Goal: Information Seeking & Learning: Understand process/instructions

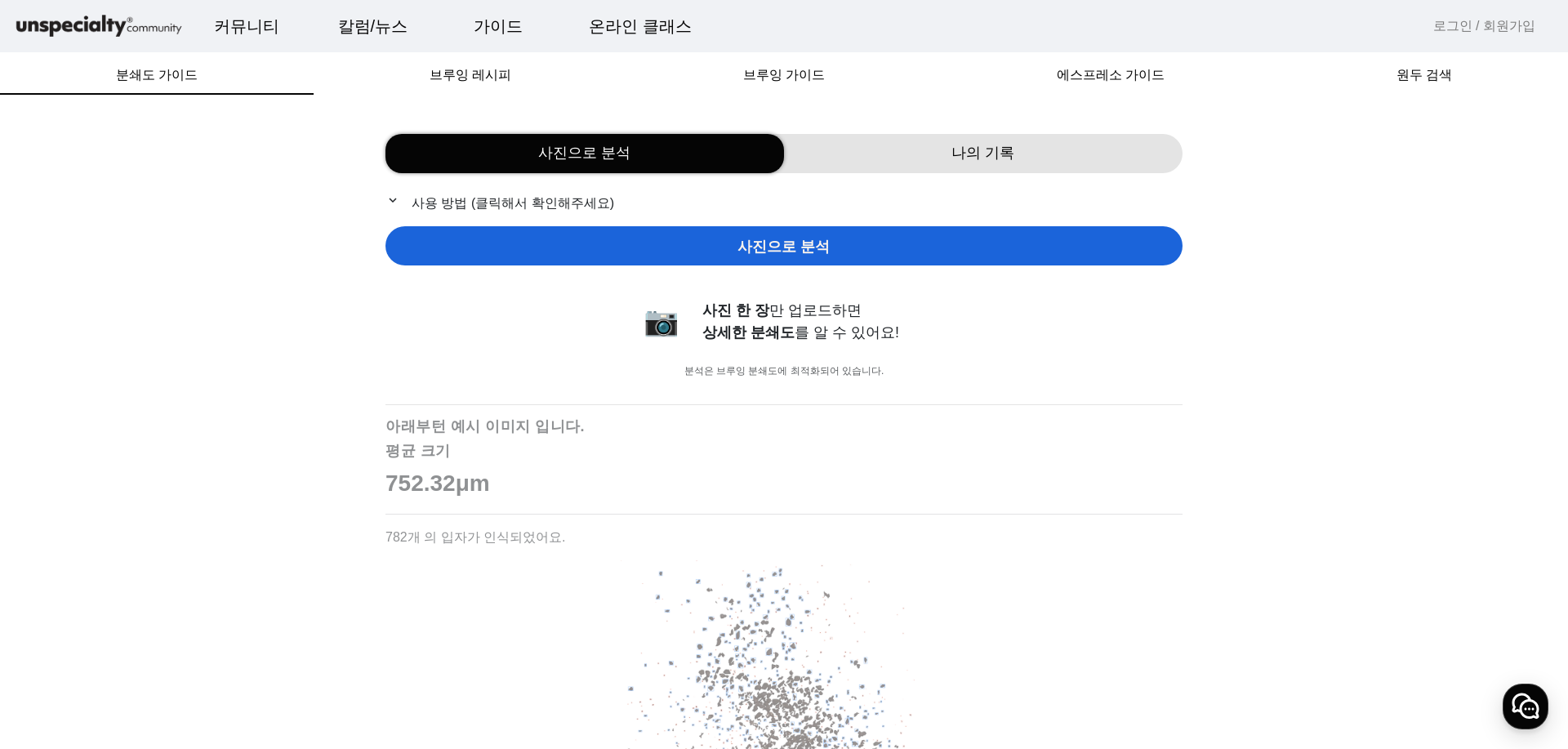
click at [784, 249] on span "사진으로 분석" at bounding box center [783, 247] width 92 height 22
click at [788, 302] on div "사진 한 장 만 업로드하면 상세한 분쇄도 를 알 수 있어요!" at bounding box center [825, 322] width 245 height 45
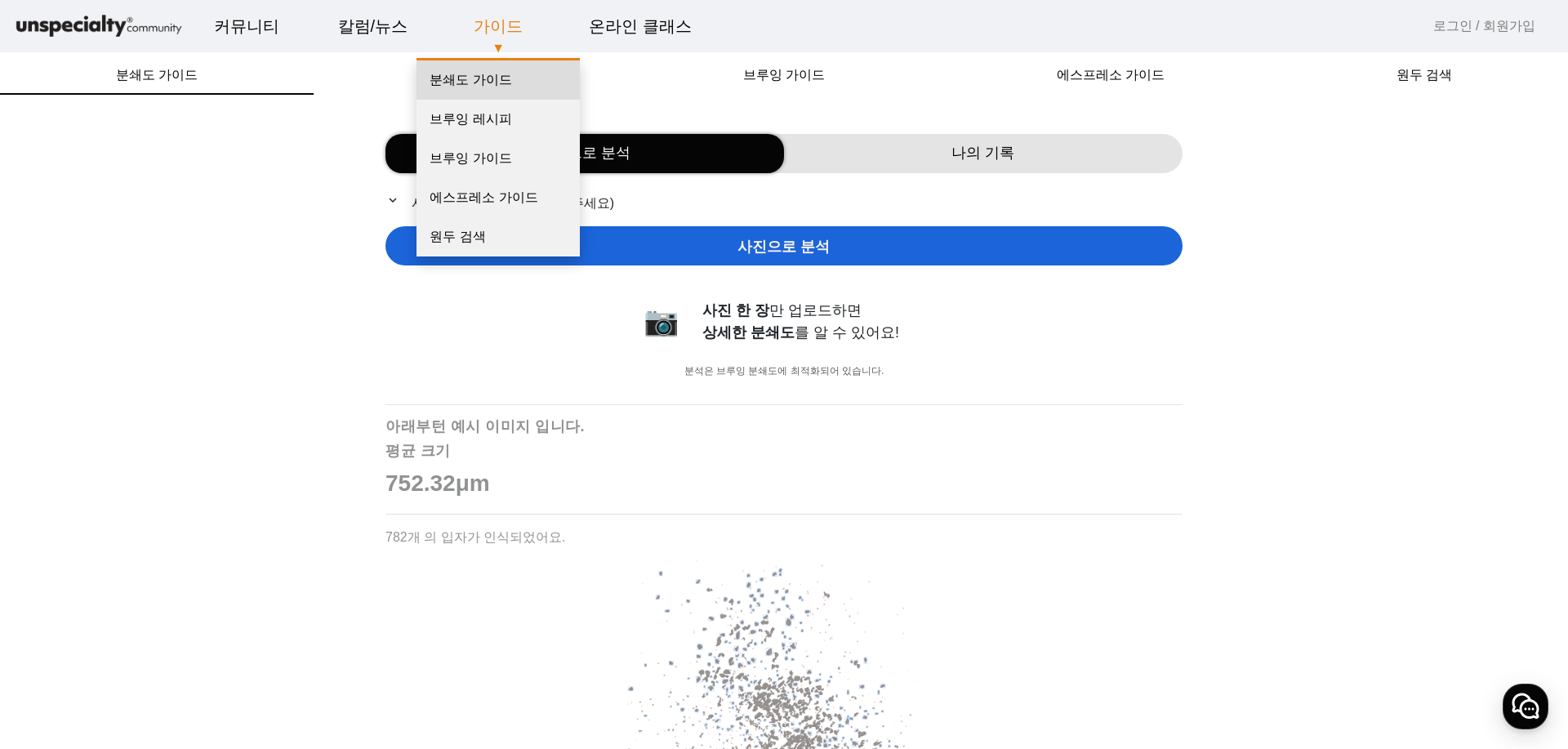
click at [464, 75] on link "분쇄도 가이드" at bounding box center [498, 80] width 164 height 39
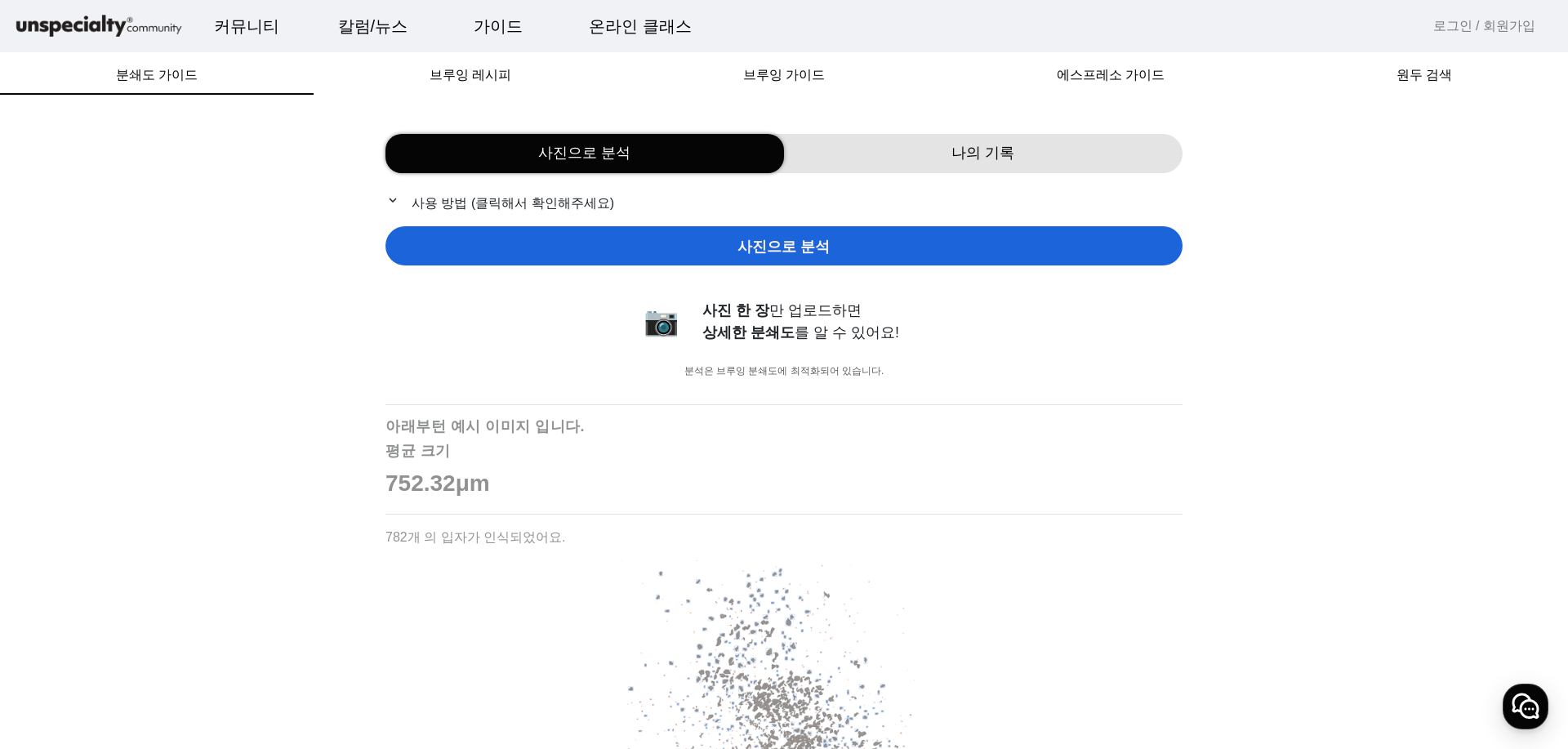
click at [134, 36] on img at bounding box center [99, 27] width 171 height 29
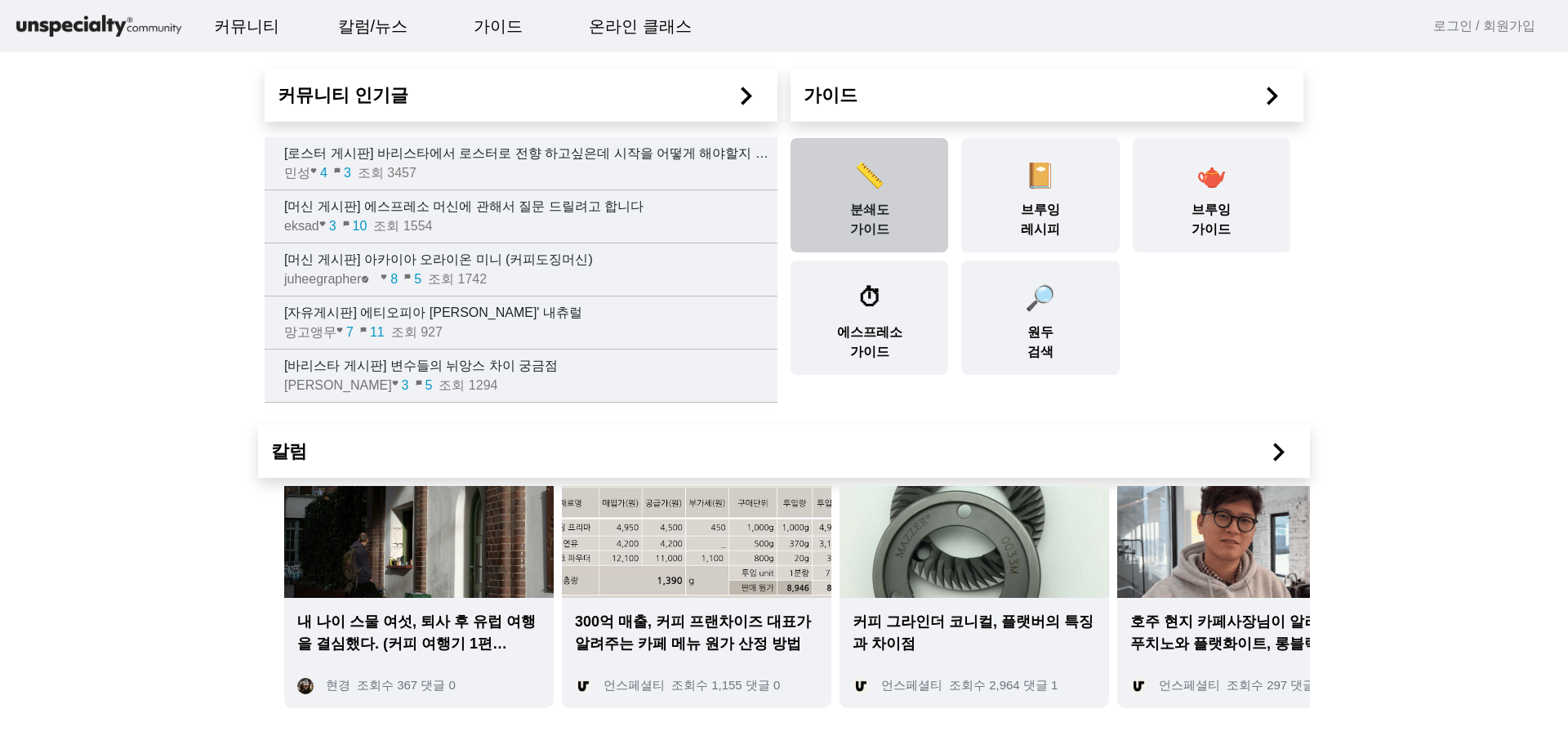
click at [887, 188] on div "📏 분쇄도 가이드" at bounding box center [870, 195] width 158 height 114
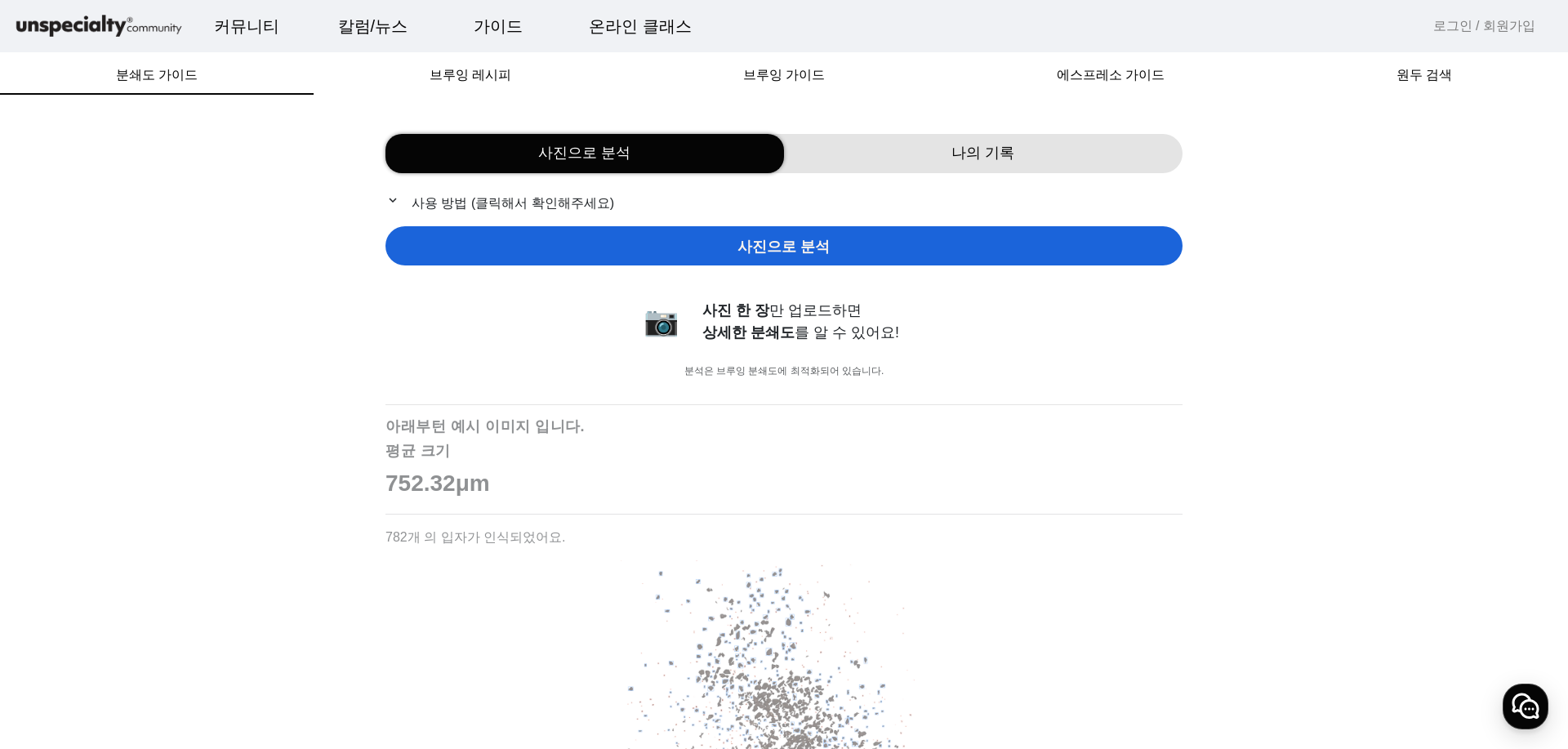
click at [533, 201] on p "expand_more 사용 방법 (클릭해서 확인해주세요)" at bounding box center [783, 203] width 797 height 20
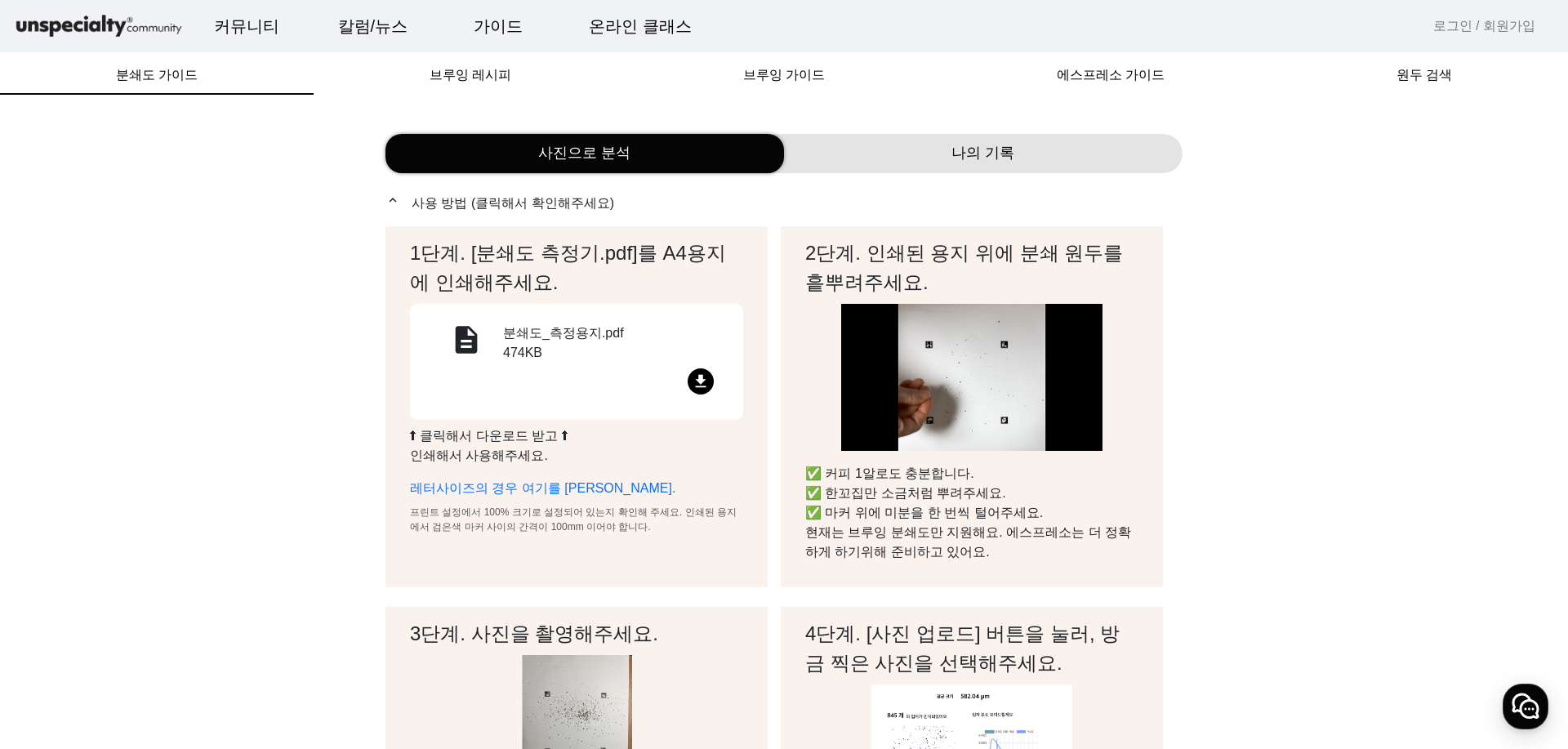
click at [585, 335] on div "분쇄도_측정용지.pdf 474KB" at bounding box center [613, 345] width 221 height 45
